Goal: Information Seeking & Learning: Learn about a topic

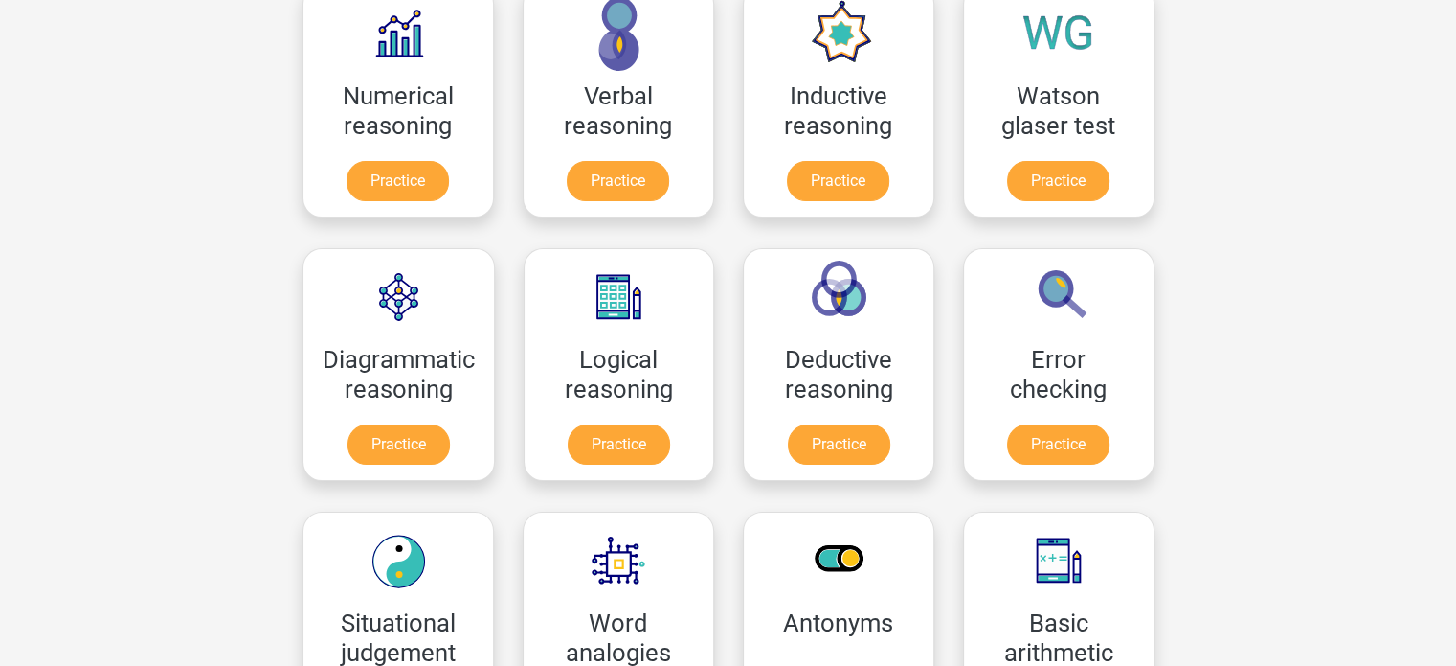
scroll to position [336, 0]
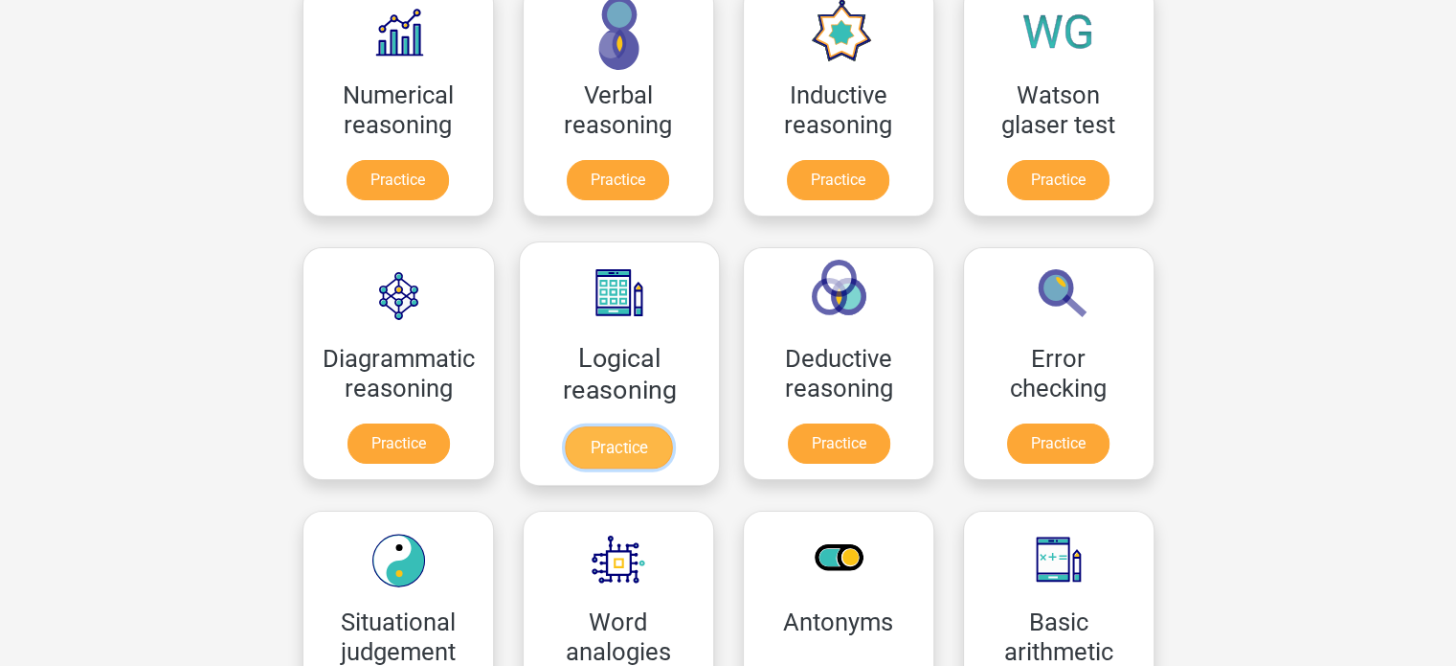
click at [647, 426] on link "Practice" at bounding box center [618, 447] width 107 height 42
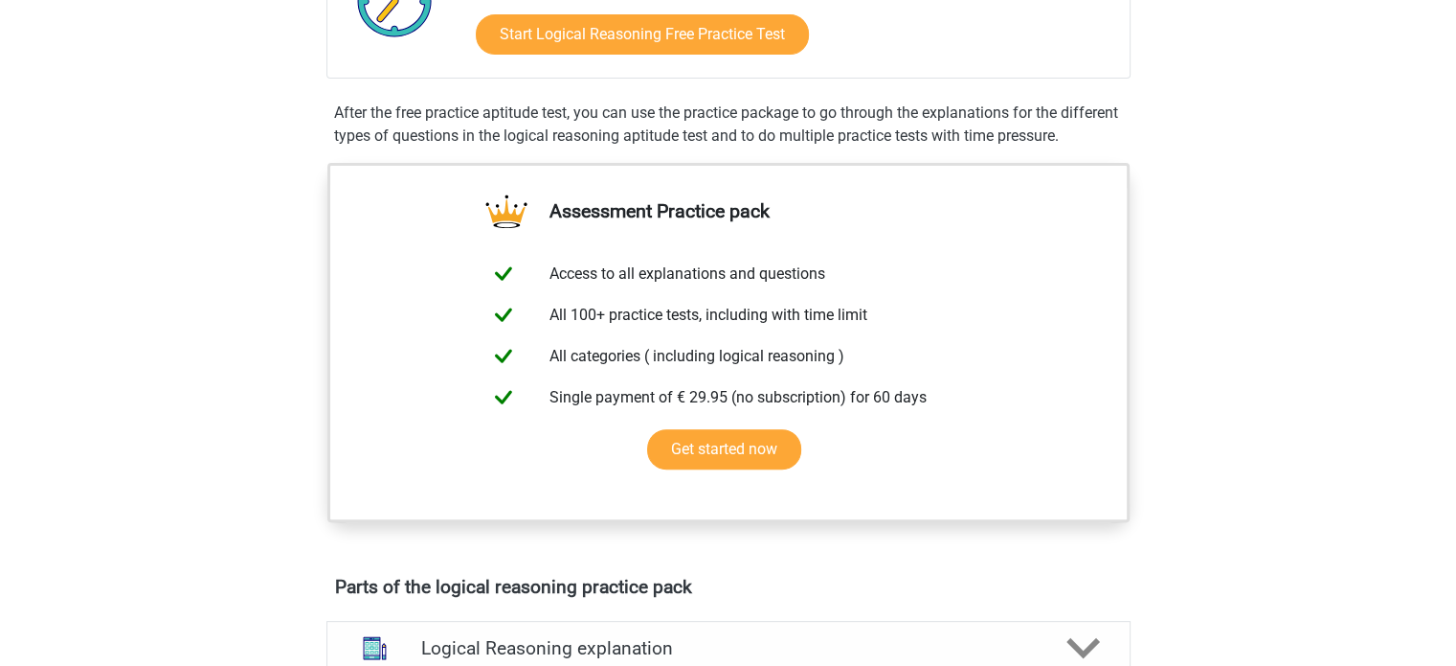
scroll to position [273, 0]
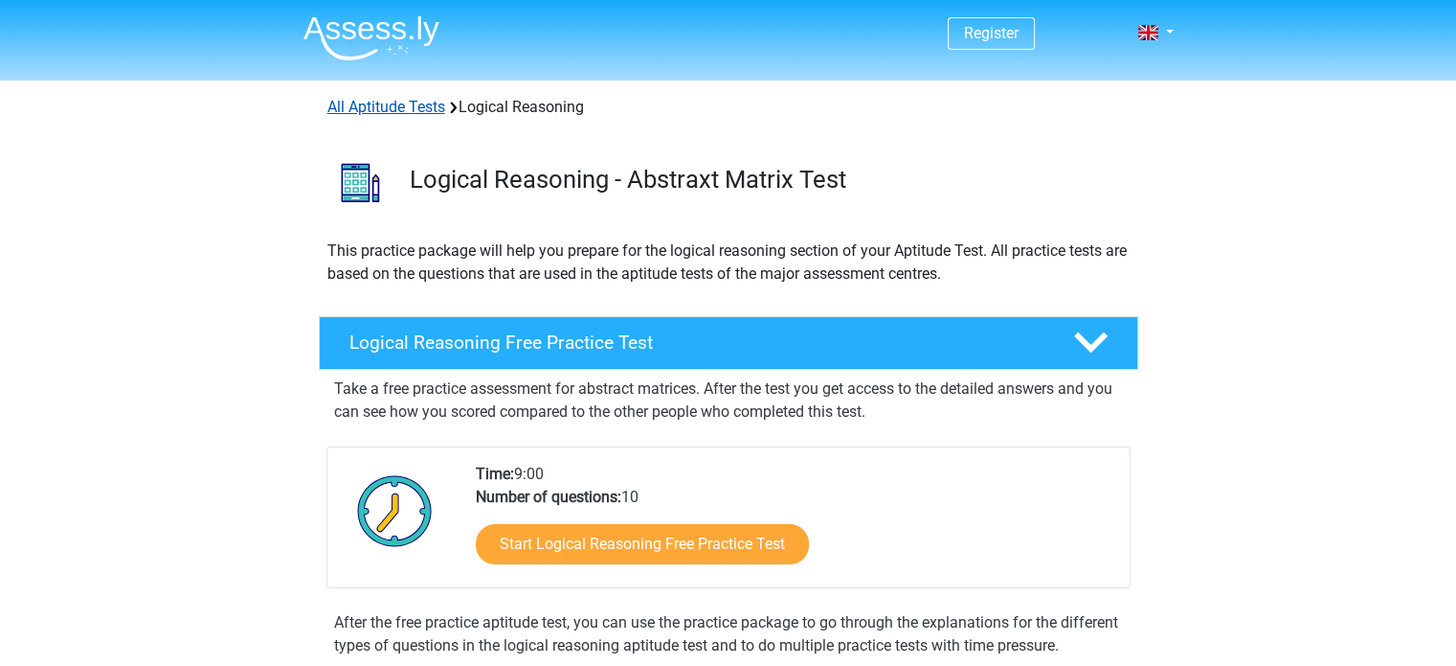
click at [420, 107] on link "All Aptitude Tests" at bounding box center [386, 107] width 118 height 18
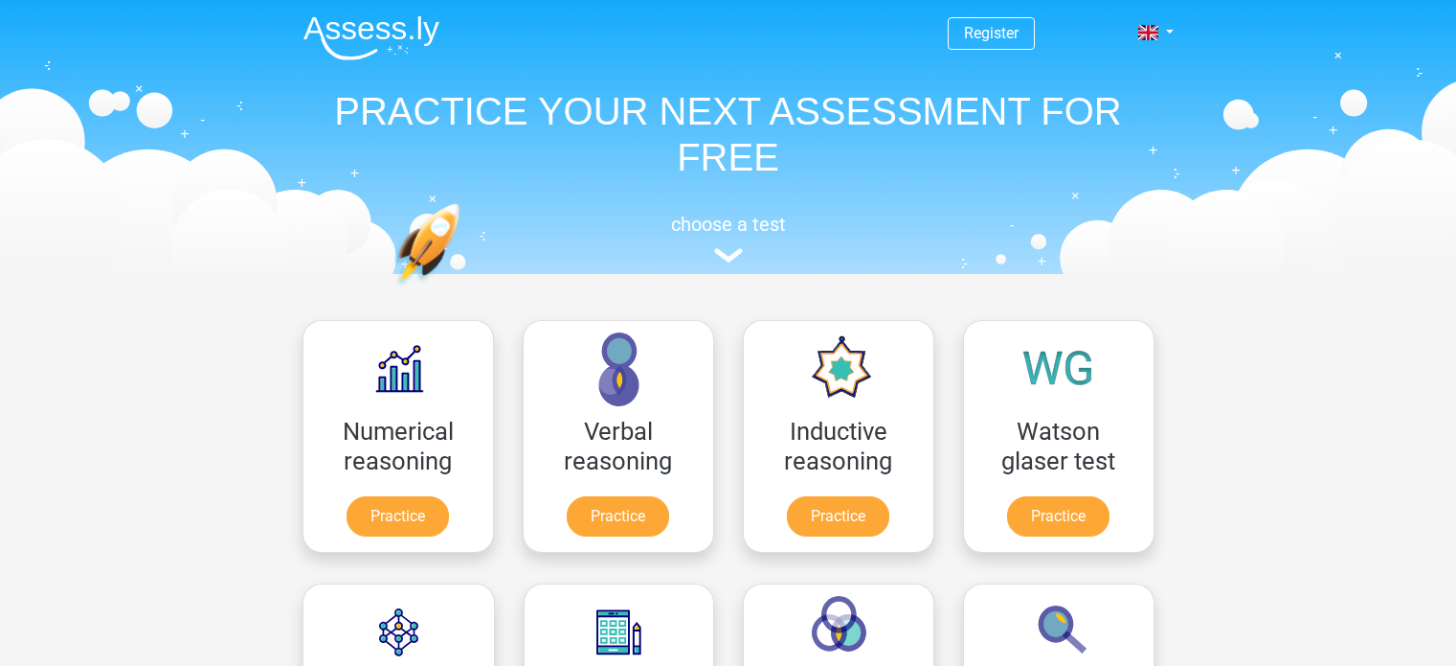
scroll to position [305, 0]
